Goal: Check status: Check status

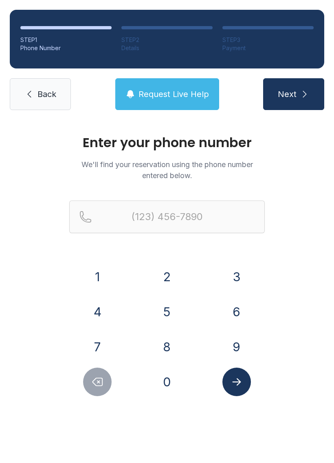
click at [171, 277] on button "2" at bounding box center [167, 277] width 29 height 29
click at [235, 276] on button "3" at bounding box center [237, 277] width 29 height 29
click at [236, 346] on button "9" at bounding box center [237, 347] width 29 height 29
click at [97, 342] on button "7" at bounding box center [97, 347] width 29 height 29
click at [171, 342] on button "8" at bounding box center [167, 347] width 29 height 29
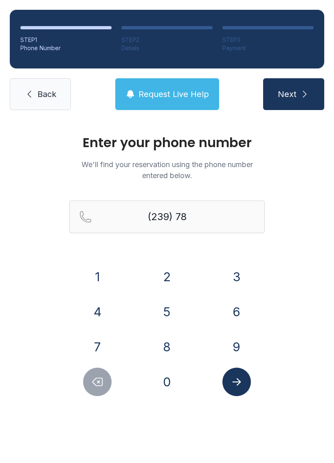
click at [234, 350] on button "9" at bounding box center [237, 347] width 29 height 29
click at [171, 307] on button "5" at bounding box center [167, 312] width 29 height 29
click at [100, 281] on button "1" at bounding box center [97, 277] width 29 height 29
click at [176, 377] on button "0" at bounding box center [167, 382] width 29 height 29
click at [172, 280] on button "2" at bounding box center [167, 277] width 29 height 29
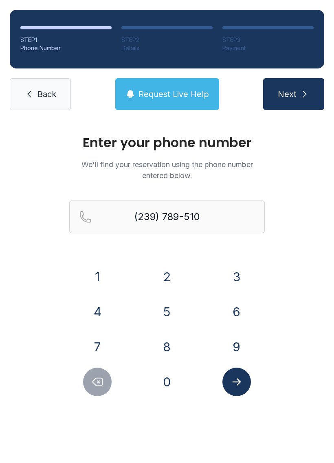
type input "[PHONE_NUMBER]"
click at [241, 379] on icon "Submit lookup form" at bounding box center [237, 382] width 12 height 12
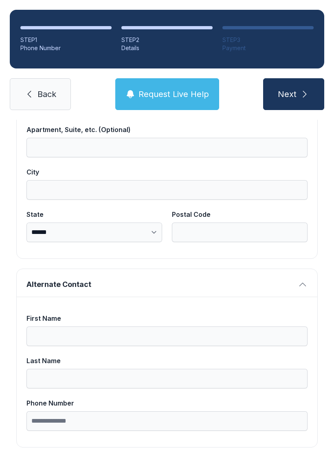
scroll to position [518, 0]
